Goal: Navigation & Orientation: Find specific page/section

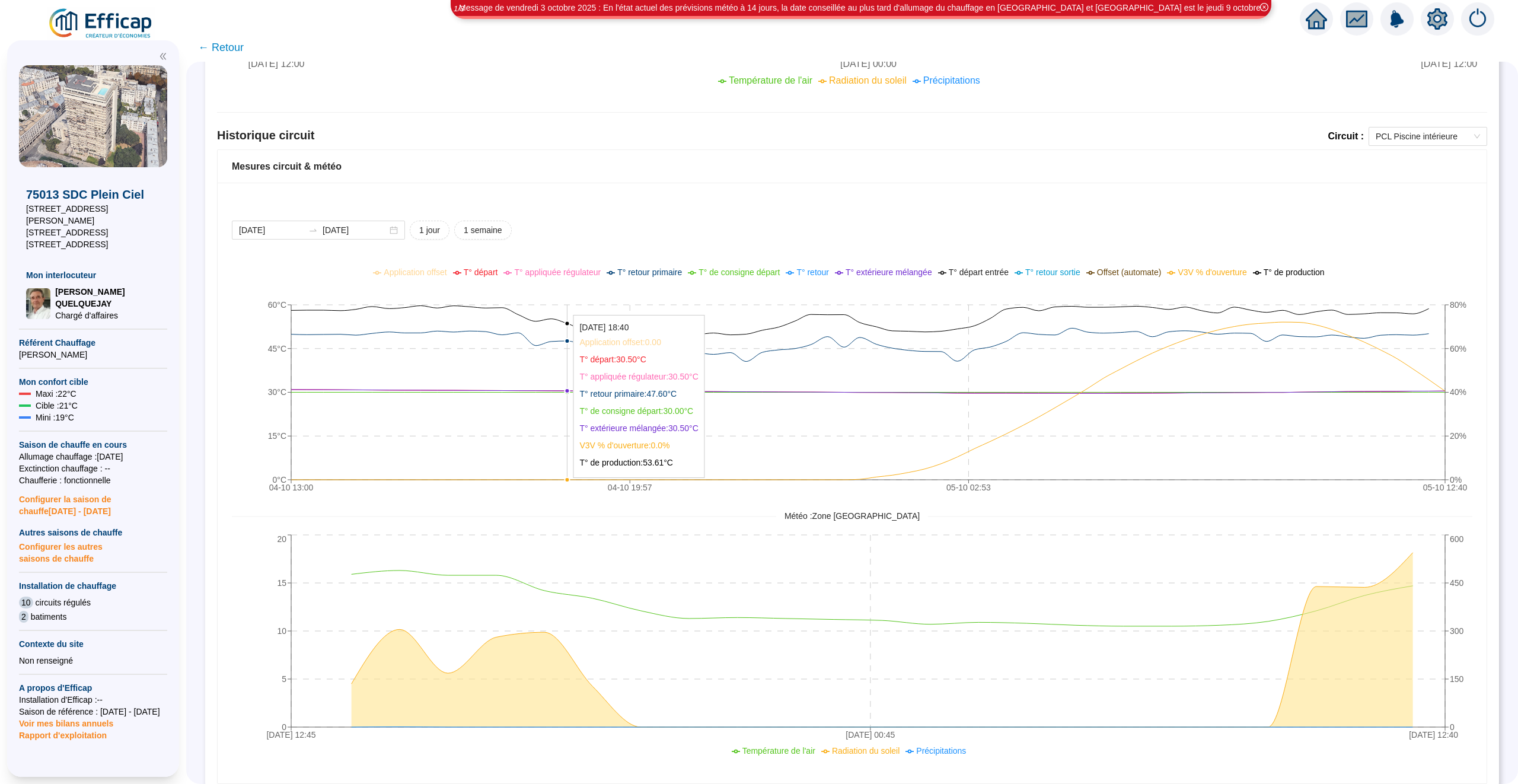
scroll to position [739, 0]
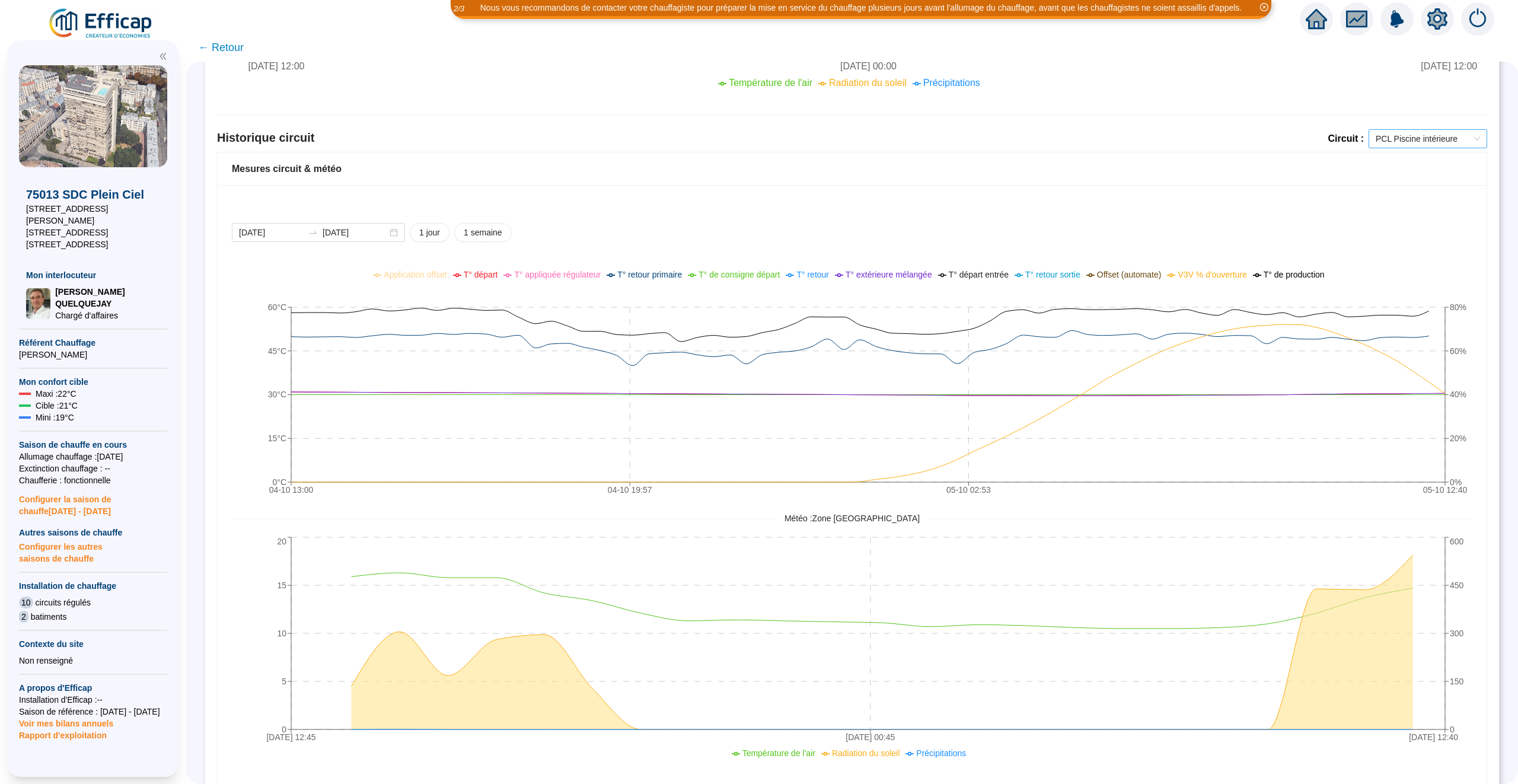
click at [1414, 142] on span "PCL Piscine intérieure" at bounding box center [1428, 139] width 104 height 18
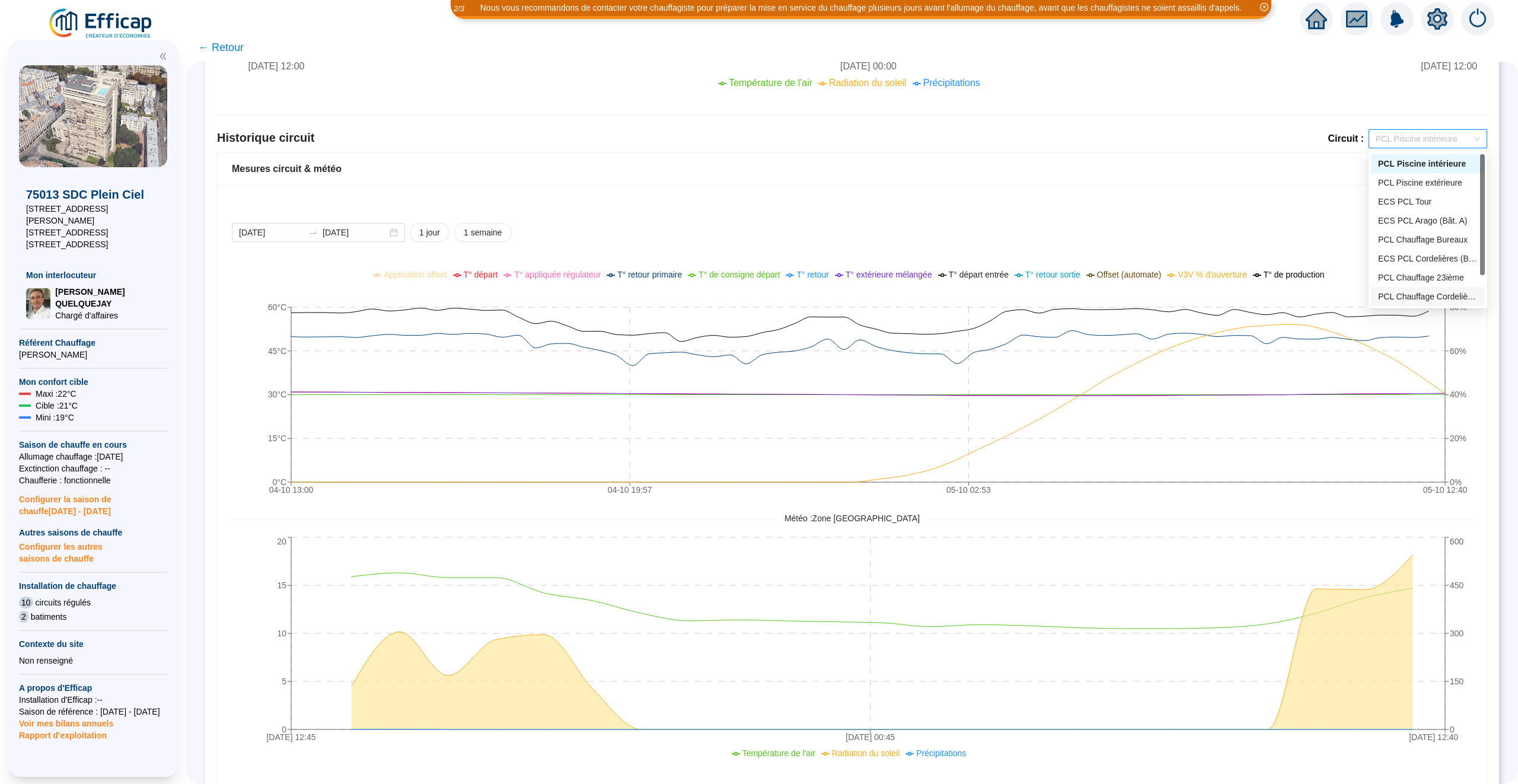
scroll to position [38, 0]
click at [1412, 294] on div "PCL Chauffage Tour NE (Bât D - 191 lots/2)" at bounding box center [1428, 296] width 99 height 12
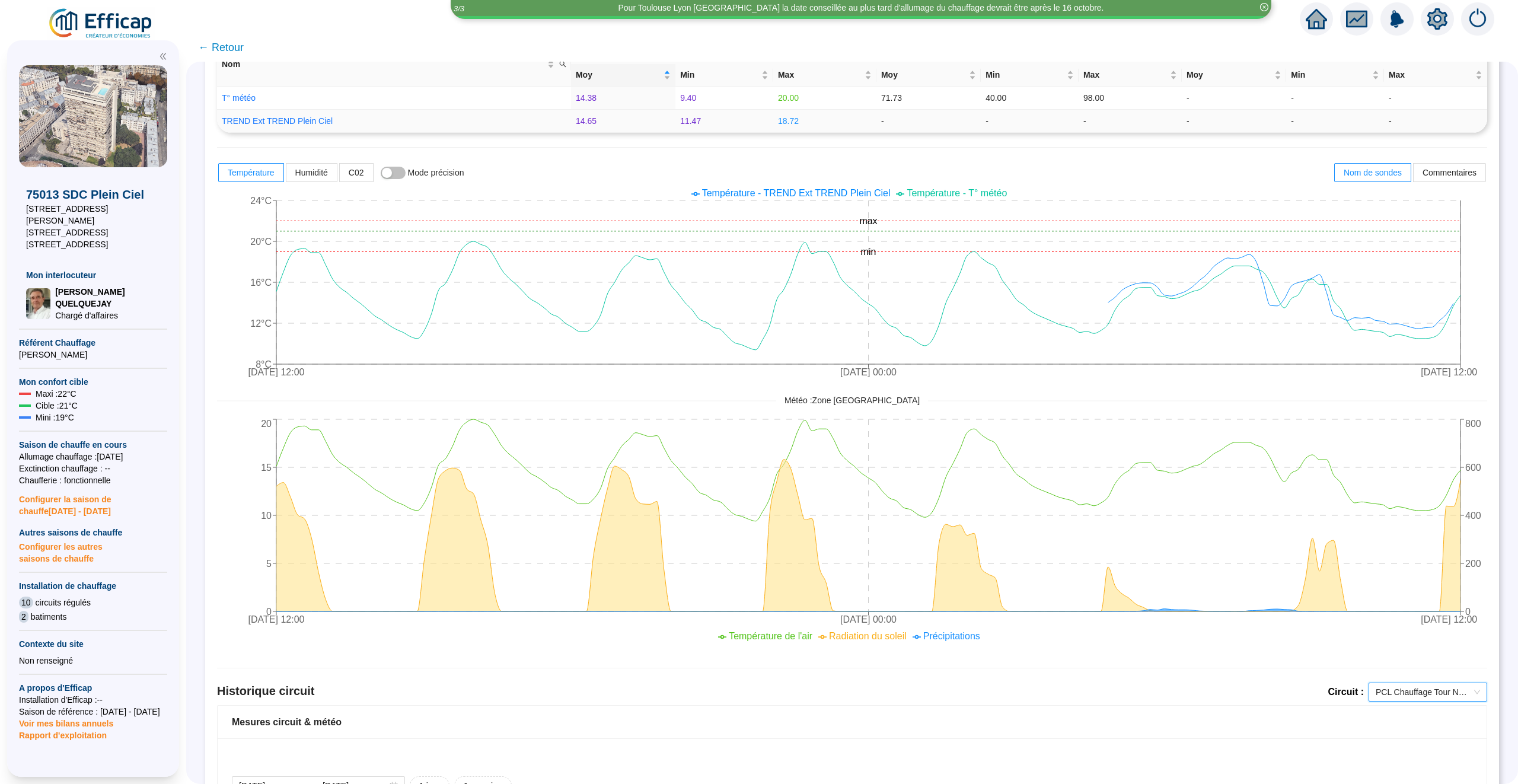
scroll to position [0, 0]
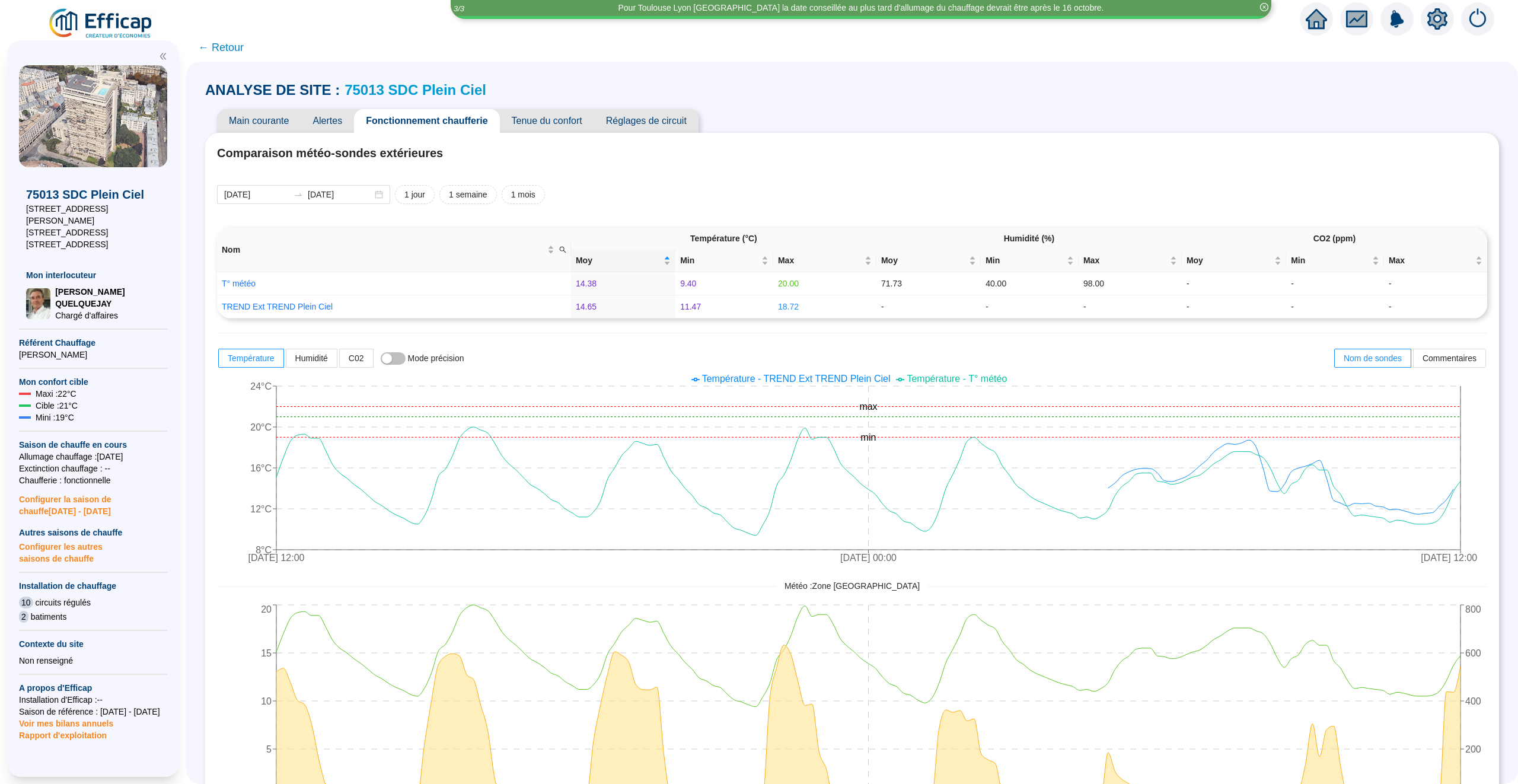
click at [224, 44] on span "← Retour" at bounding box center [221, 47] width 46 height 17
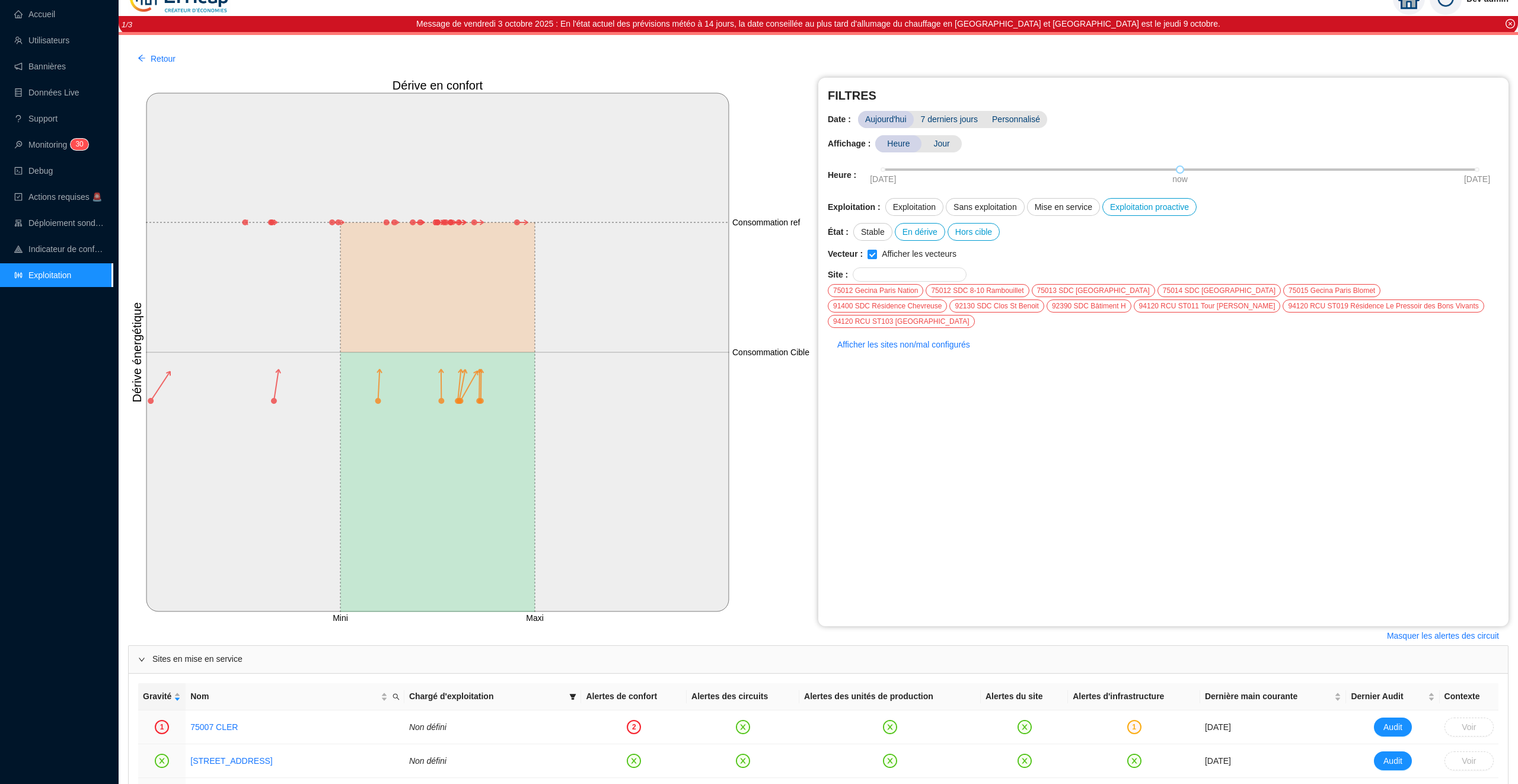
scroll to position [28, 0]
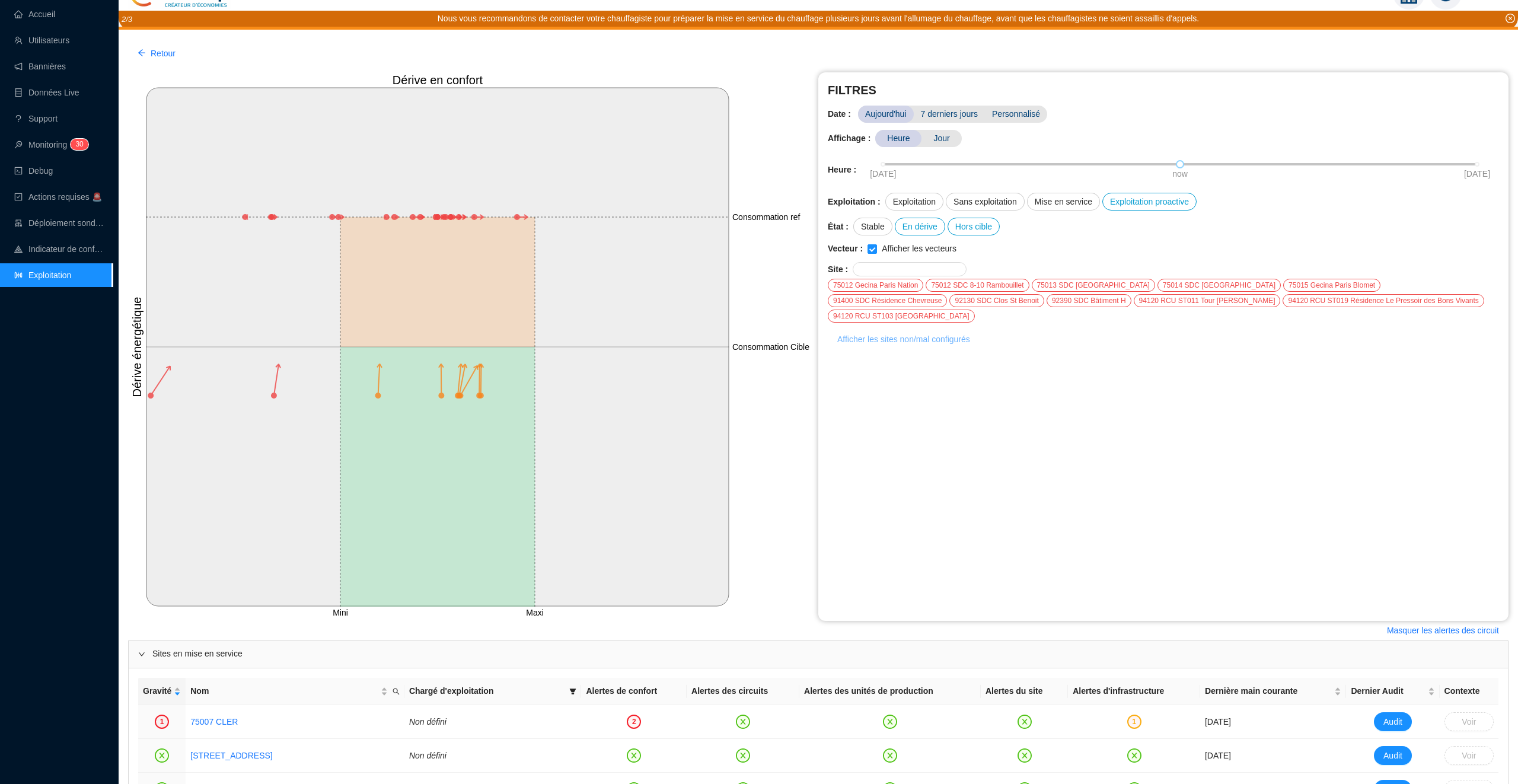
click at [903, 342] on span "Afficher les sites non/mal configurés" at bounding box center [903, 339] width 133 height 12
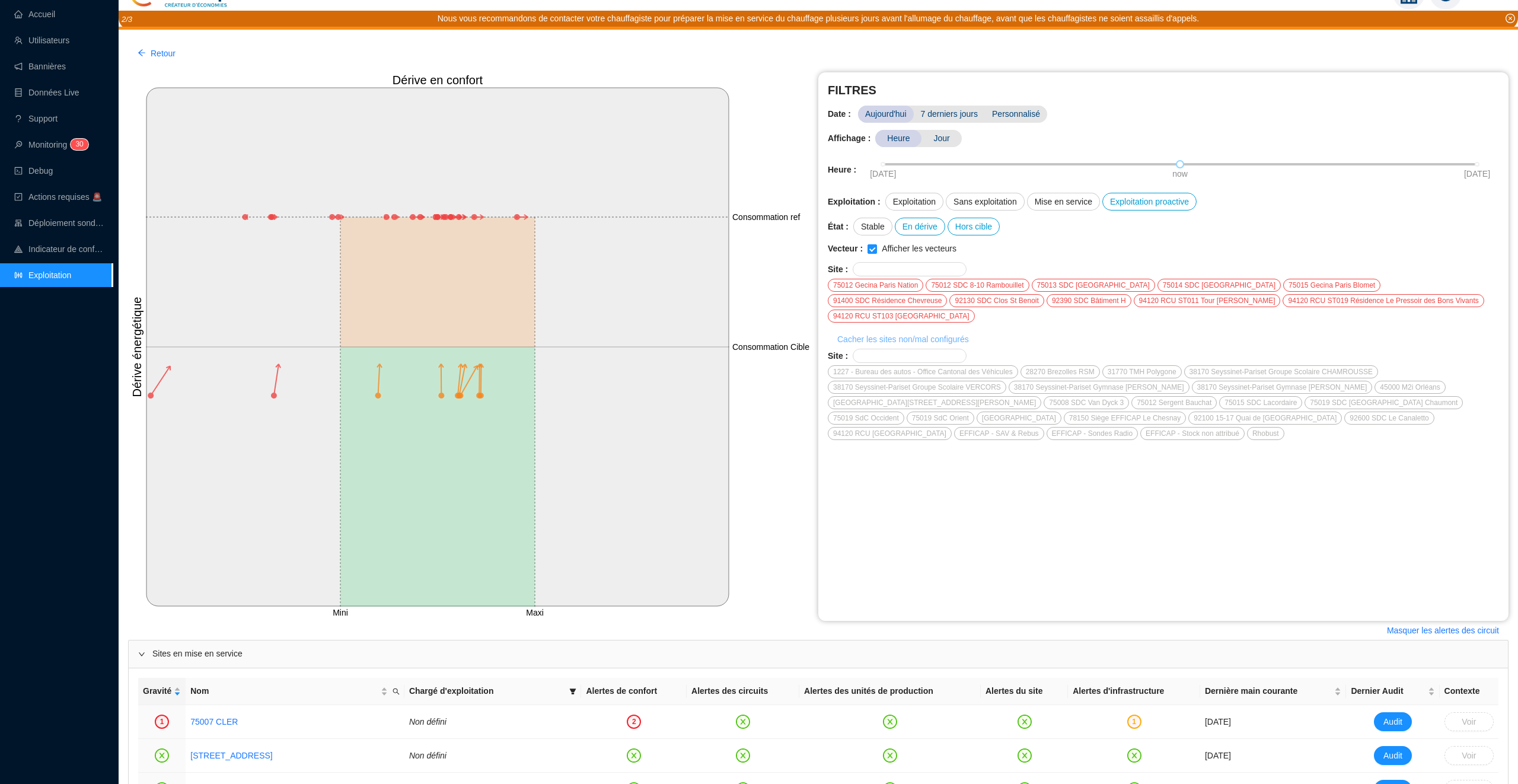
click at [903, 342] on span "Cacher les sites non/mal configurés" at bounding box center [903, 339] width 131 height 12
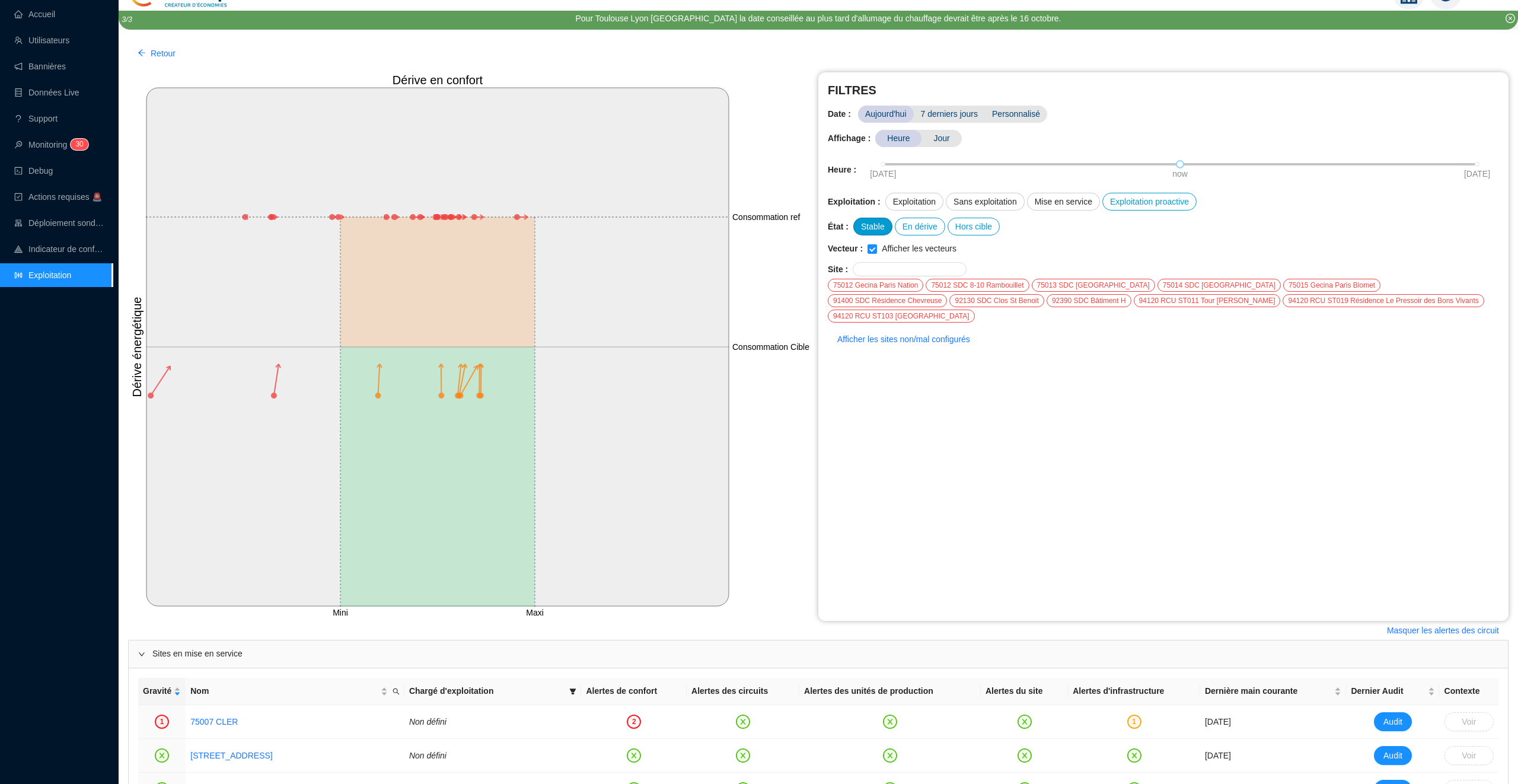
click at [867, 223] on div "Stable" at bounding box center [872, 226] width 39 height 18
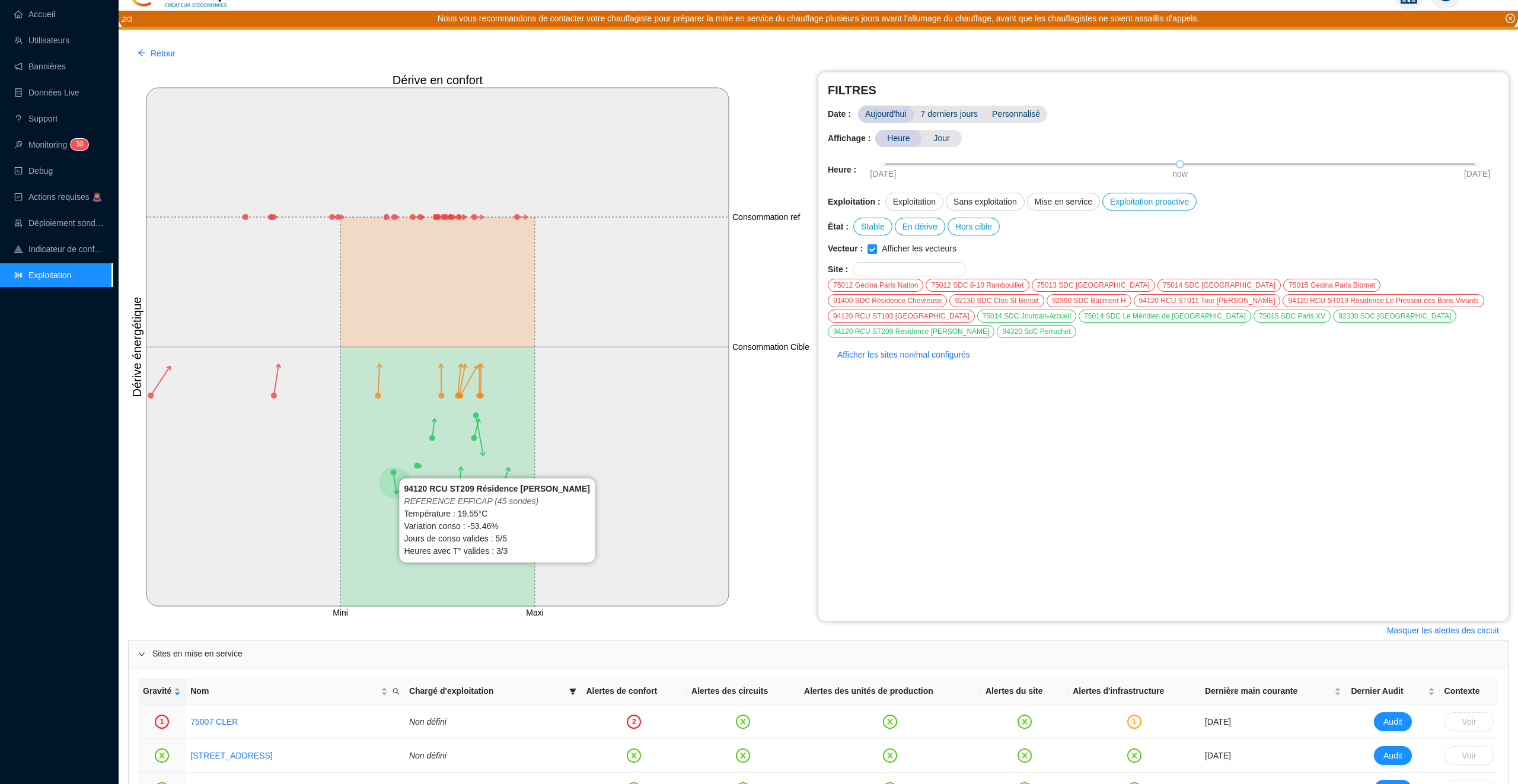
click at [395, 472] on circle at bounding box center [394, 472] width 6 height 6
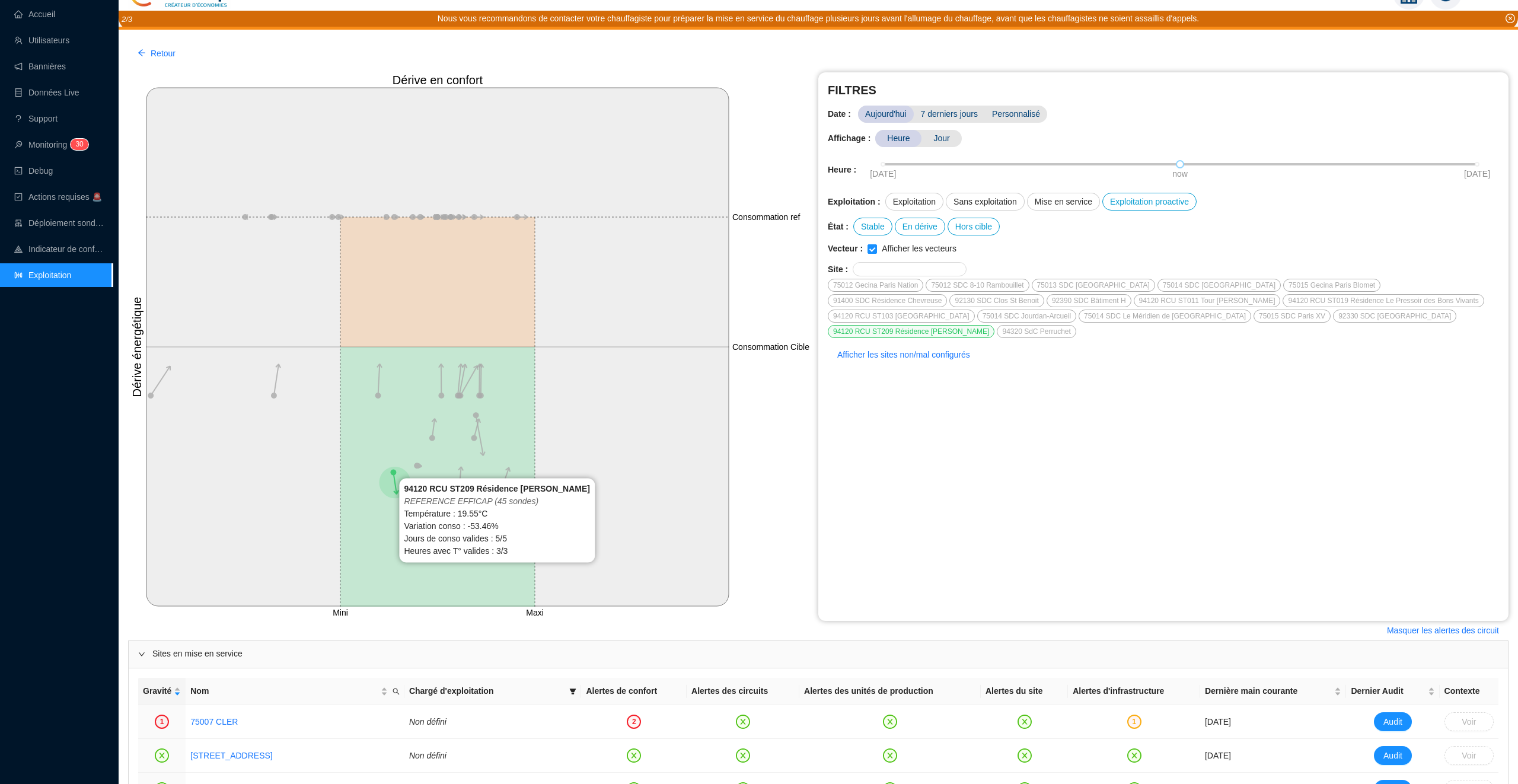
click at [394, 472] on circle at bounding box center [394, 472] width 6 height 6
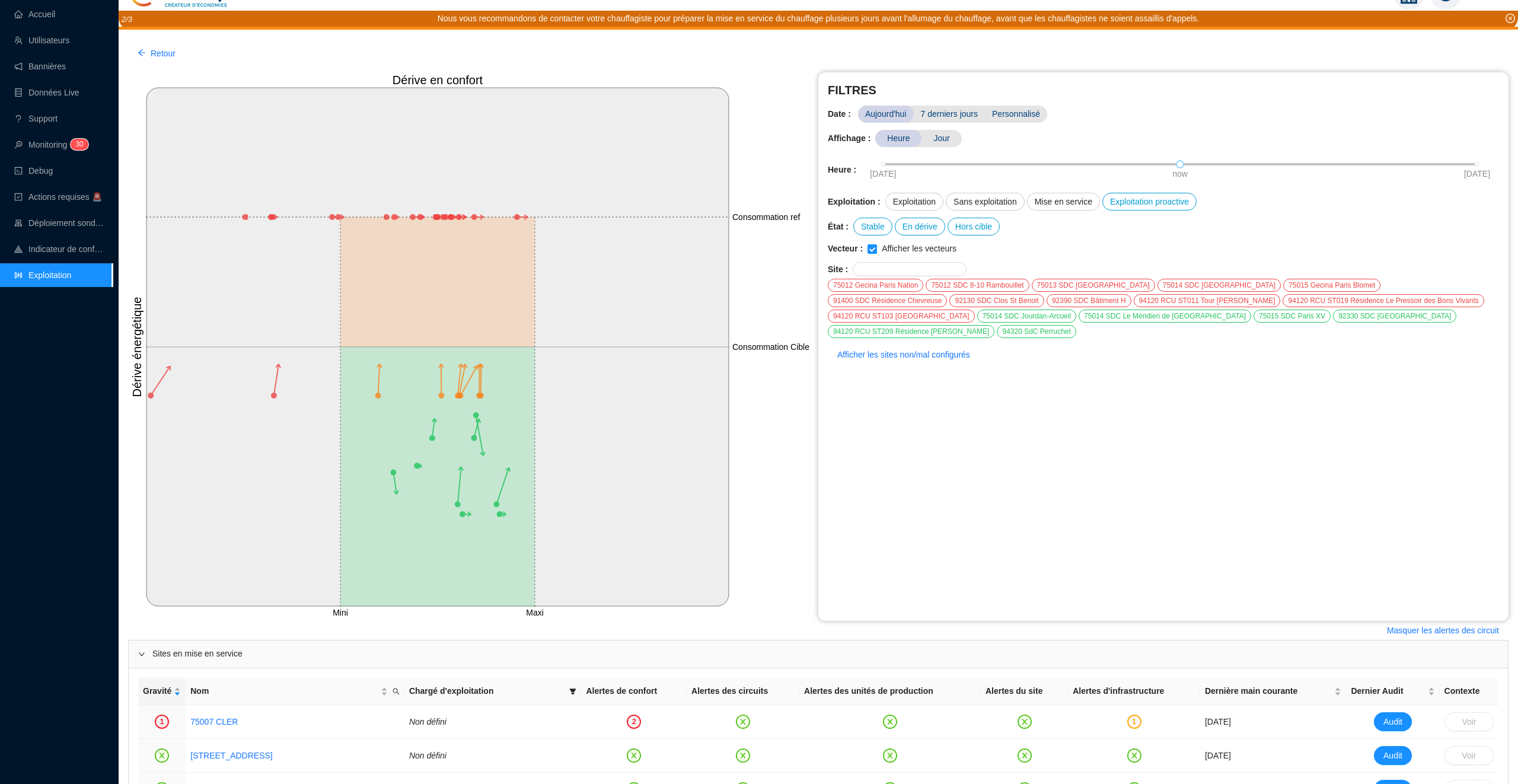
click at [749, 444] on icon "Mini Maxi Consommation ref Consommation Cible Dérive en confort Dérive énergéti…" at bounding box center [473, 347] width 690 height 549
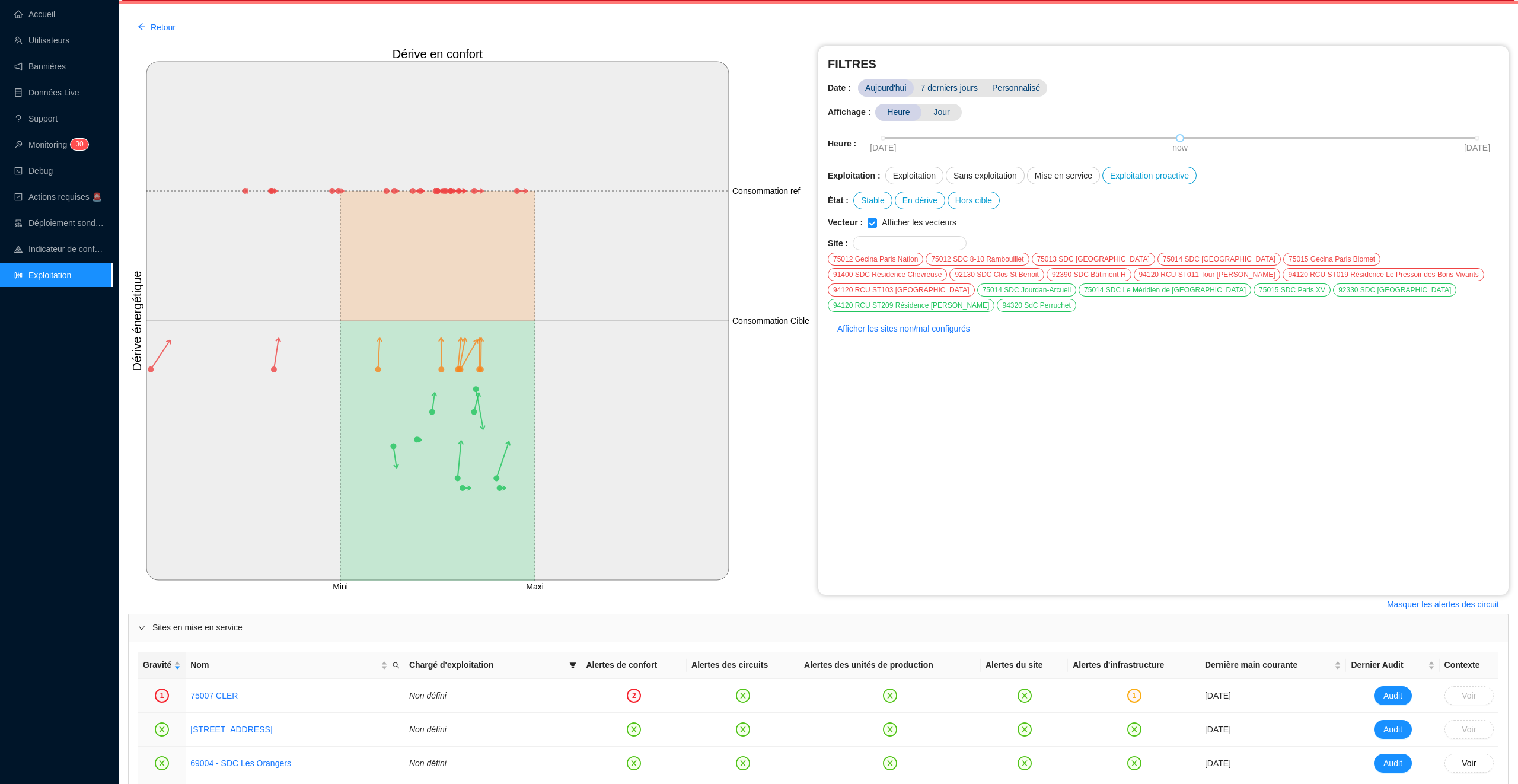
scroll to position [0, 0]
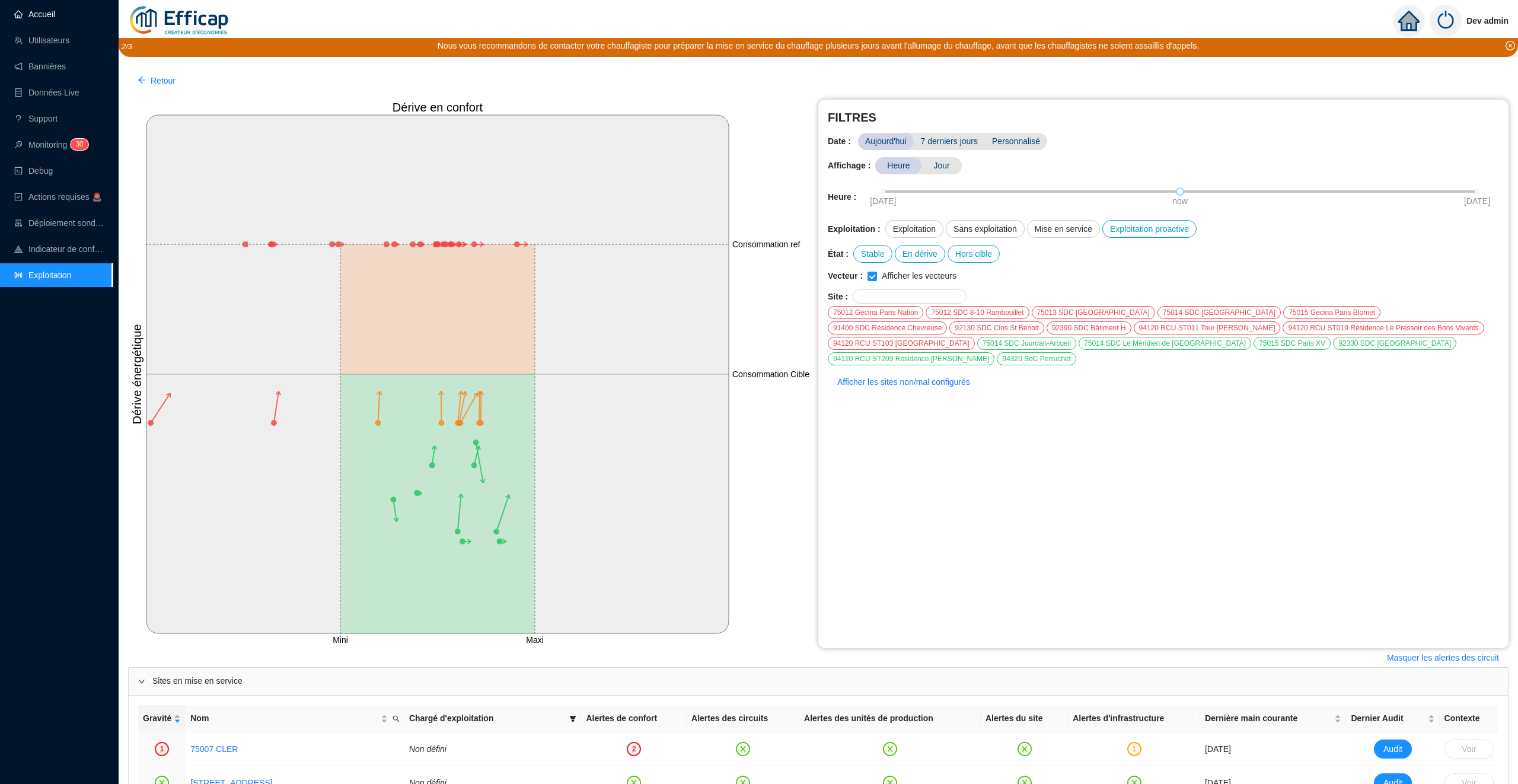
click at [53, 15] on link "Accueil" at bounding box center [35, 14] width 41 height 10
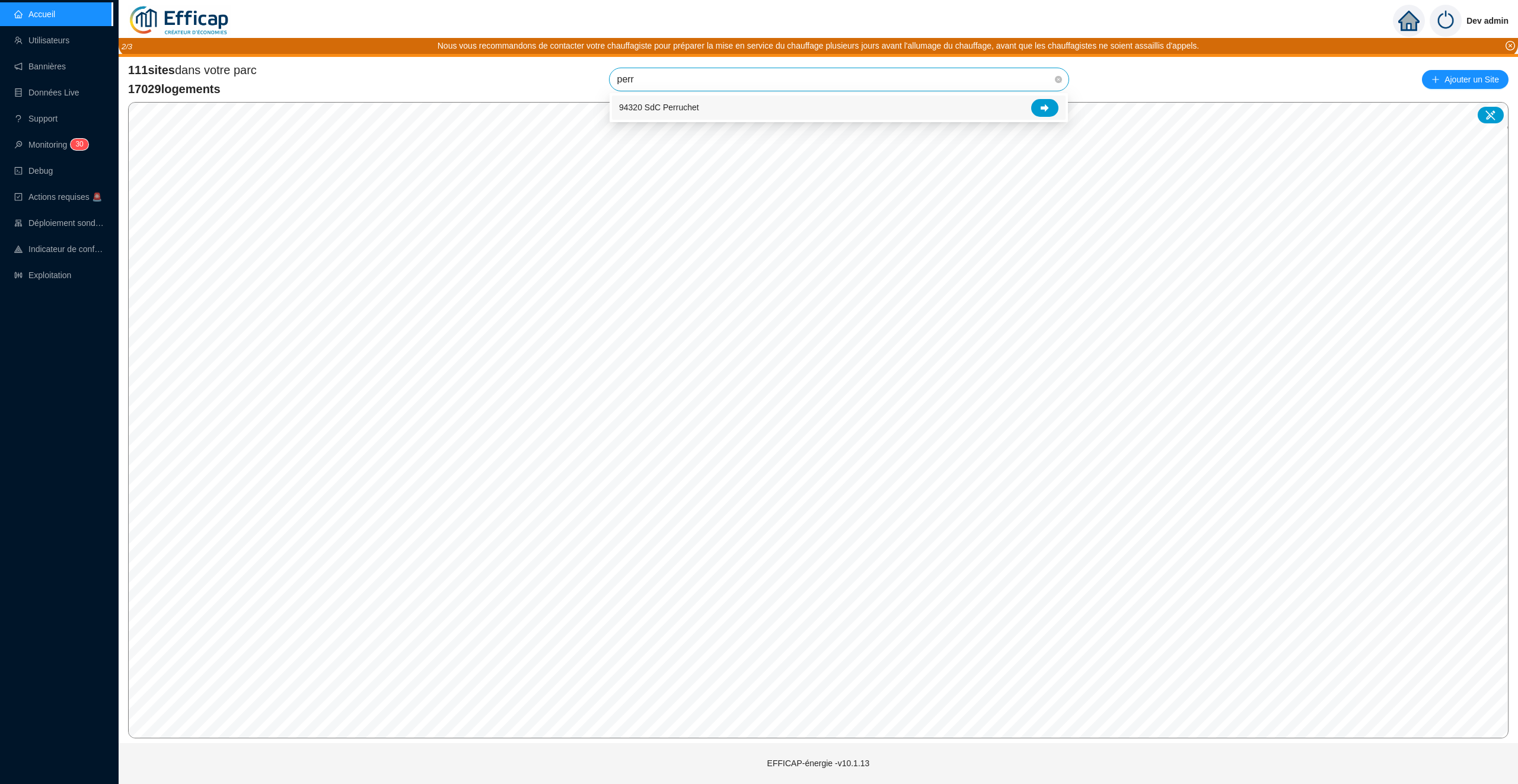
type input "perru"
click at [1038, 110] on div at bounding box center [1045, 108] width 28 height 18
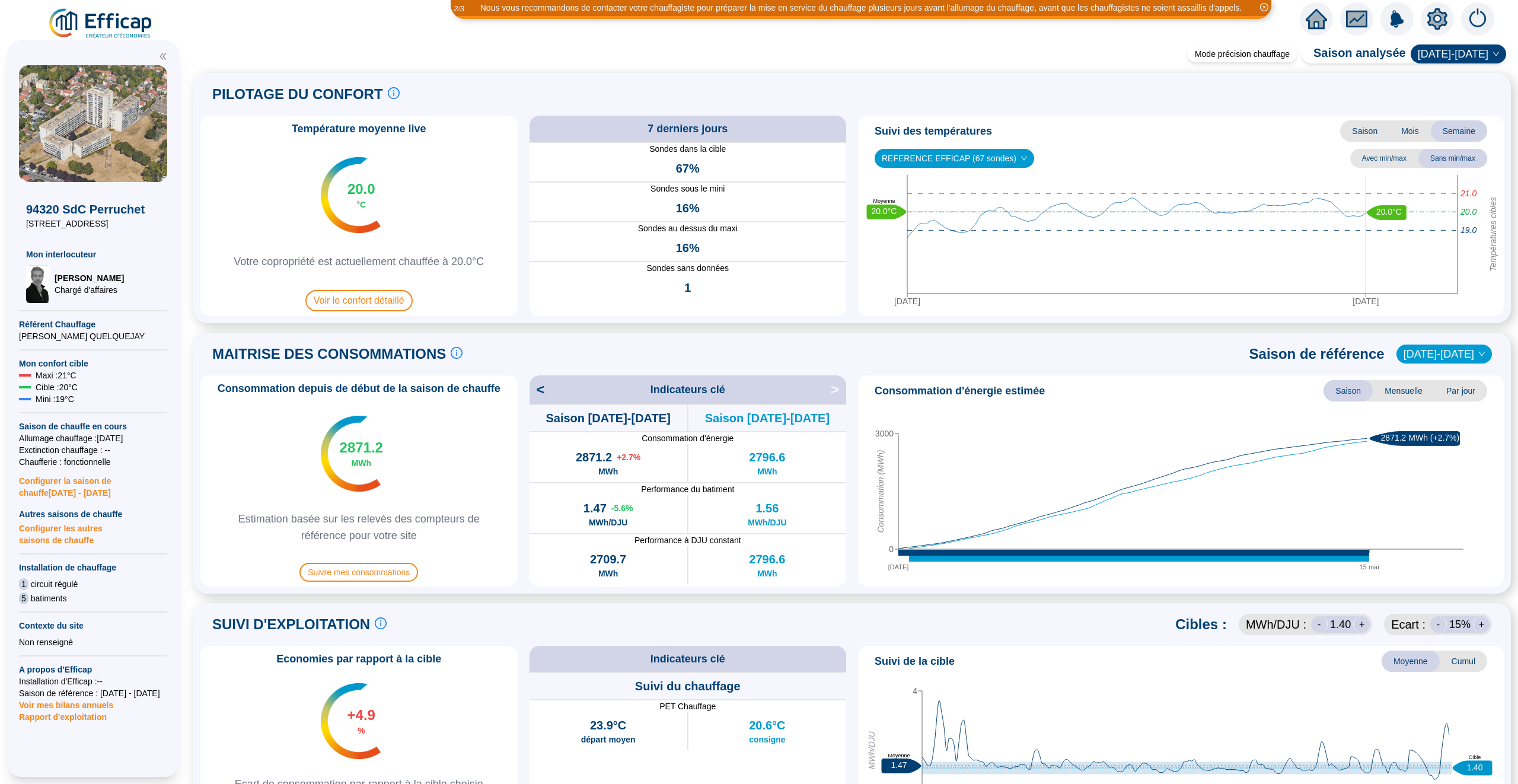
click at [1321, 19] on icon "home" at bounding box center [1316, 19] width 21 height 17
